Goal: Complete application form

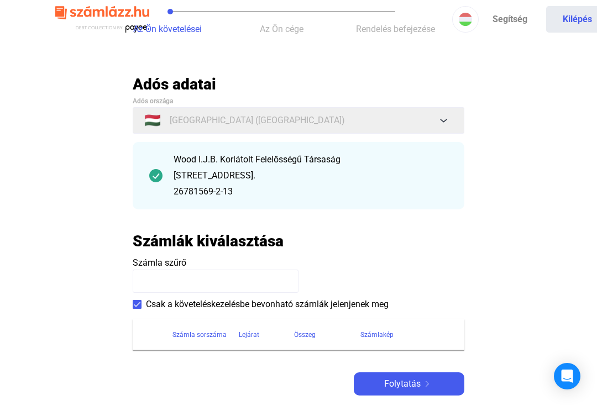
scroll to position [60, 0]
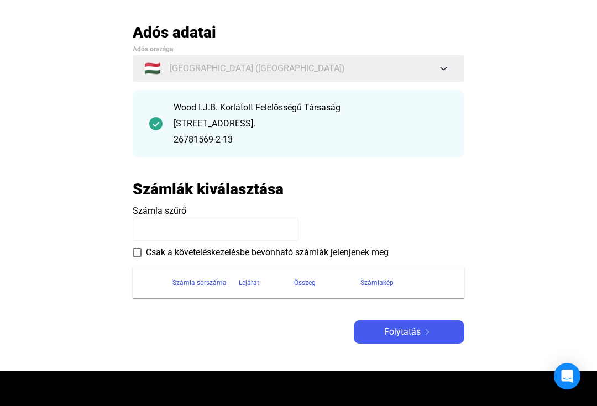
click at [188, 229] on input at bounding box center [216, 229] width 166 height 23
click at [218, 231] on input "****" at bounding box center [216, 229] width 166 height 23
type input "**********"
click at [144, 251] on label "Csak a követeléskezelésbe bevonható számlák jelenjenek meg" at bounding box center [261, 252] width 256 height 13
click at [418, 333] on span "Folytatás" at bounding box center [402, 331] width 36 height 13
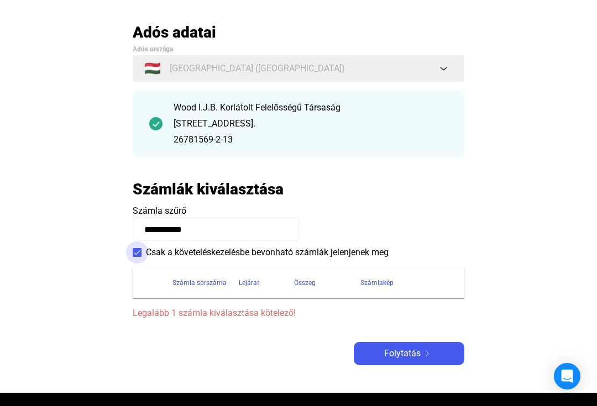
click at [139, 254] on span at bounding box center [137, 252] width 9 height 9
click at [393, 348] on span "Folytatás" at bounding box center [402, 353] width 36 height 13
click at [413, 347] on span "Folytatás" at bounding box center [402, 353] width 36 height 13
click at [140, 250] on span at bounding box center [137, 252] width 9 height 9
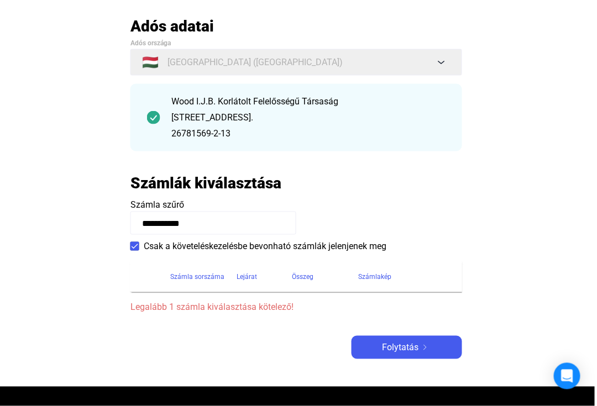
scroll to position [68, 2]
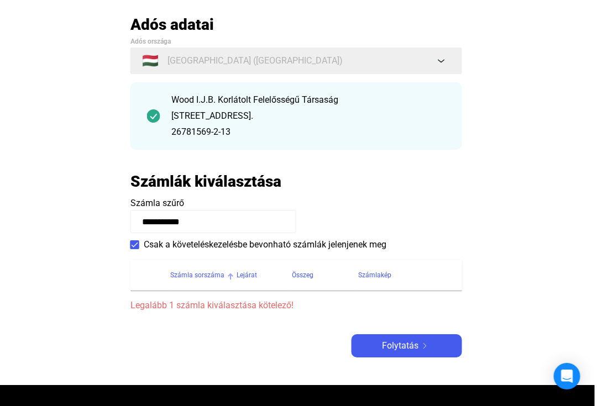
click at [200, 270] on div "Számla sorszáma" at bounding box center [197, 274] width 54 height 13
click at [412, 340] on span "Folytatás" at bounding box center [399, 345] width 36 height 13
click at [389, 339] on span "Folytatás" at bounding box center [399, 345] width 36 height 13
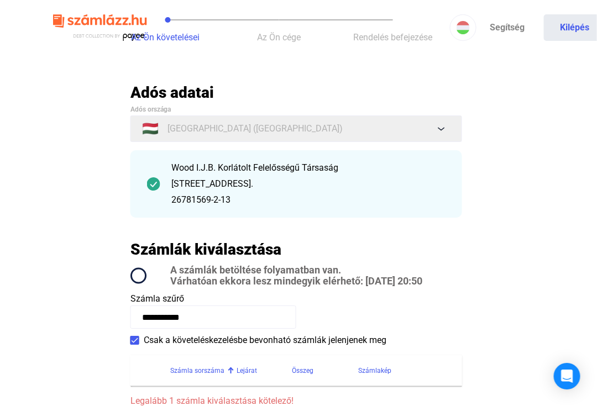
scroll to position [0, 3]
click at [254, 367] on div "Lejárat" at bounding box center [246, 370] width 20 height 13
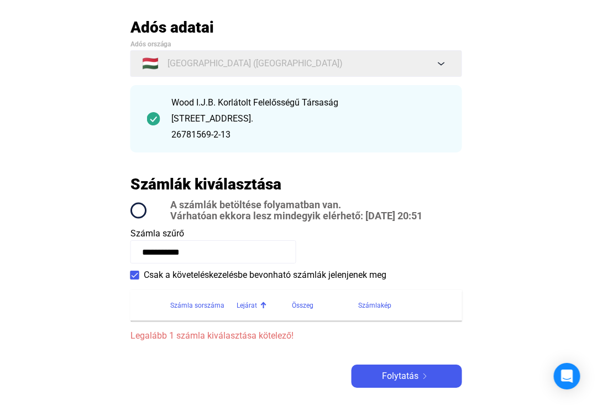
scroll to position [71, 3]
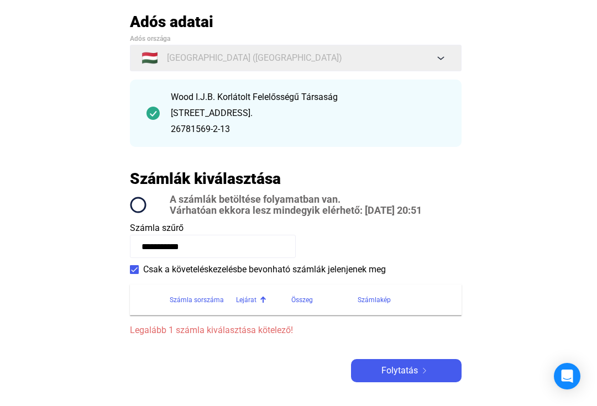
click at [407, 372] on span "Folytatás" at bounding box center [399, 370] width 36 height 13
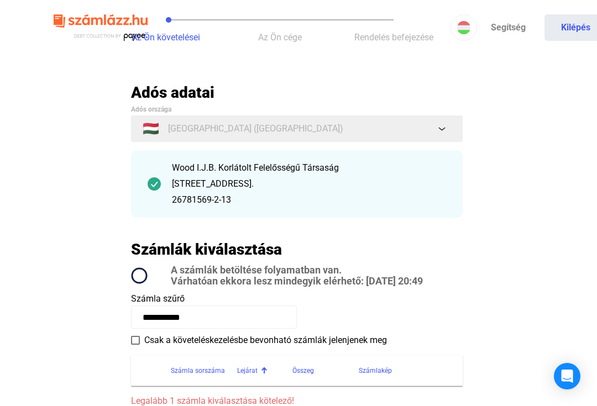
scroll to position [0, 0]
